Goal: Task Accomplishment & Management: Manage account settings

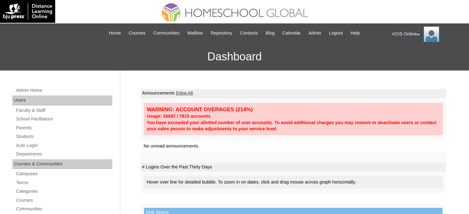
click at [27, 133] on link "Students" at bounding box center [63, 137] width 97 height 8
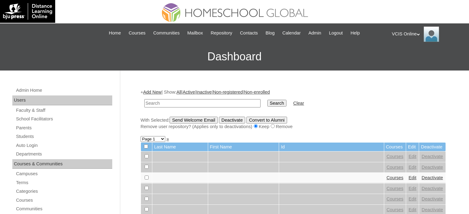
click at [25, 127] on link "Parents" at bounding box center [63, 128] width 97 height 8
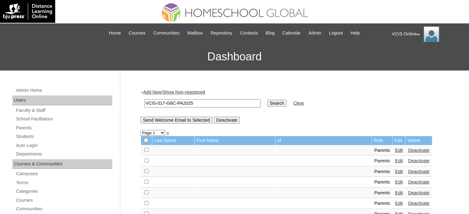
type input "VCIS-017-G6C-PA2025"
click at [267, 103] on input "Search" at bounding box center [276, 103] width 19 height 7
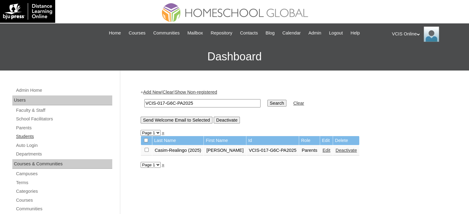
click at [30, 137] on link "Students" at bounding box center [63, 137] width 97 height 8
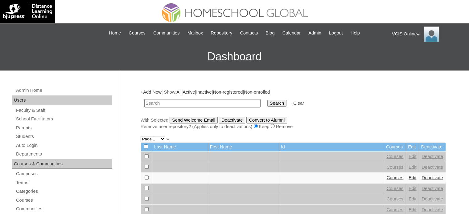
paste input "VCIS0021-8C-SA2025"
type input "VCIS0021-8C-SA2025"
click at [267, 100] on input "Search" at bounding box center [276, 103] width 19 height 7
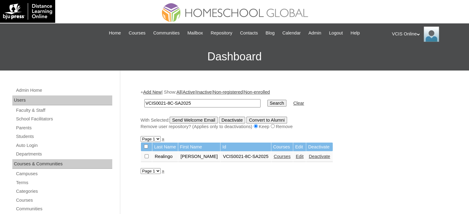
click at [296, 158] on link "Edit" at bounding box center [300, 156] width 8 height 5
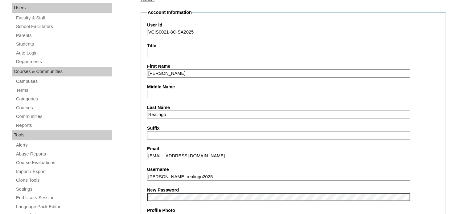
scroll to position [185, 0]
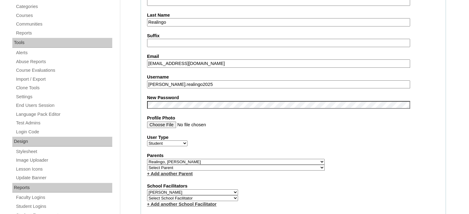
click at [211, 159] on select "Select Parent , , , , , , , , , , , , , , , , , , , , , , , , , , , , , , , , ,…" at bounding box center [236, 162] width 178 height 6
select select "43169"
click at [147, 159] on select "Select Parent , , , , , , , , , , , , , , , , , , , , , , , , , , , , , , , , ,…" at bounding box center [236, 162] width 178 height 6
click at [305, 141] on div "User Type Faculty Staff Student Parents School Facilitators" at bounding box center [293, 140] width 292 height 12
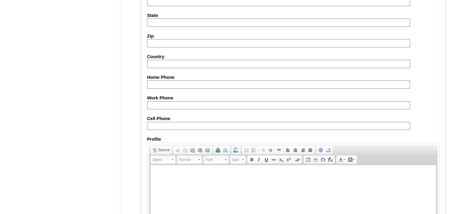
scroll to position [724, 0]
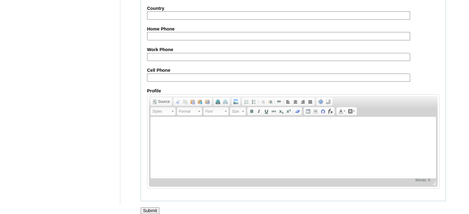
click at [155, 207] on input "Submit" at bounding box center [150, 210] width 19 height 7
